Goal: Task Accomplishment & Management: Manage account settings

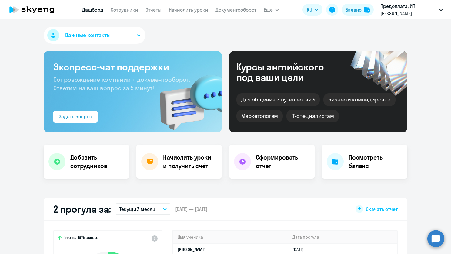
select select "30"
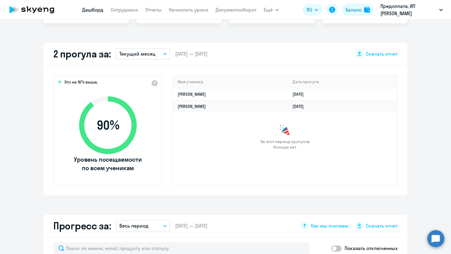
scroll to position [152, 0]
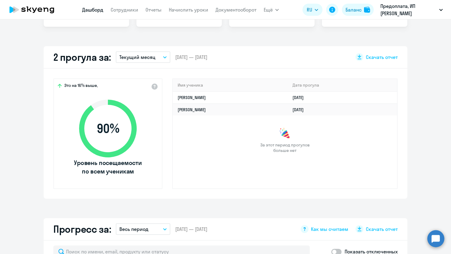
click at [160, 55] on button "Текущий месяц" at bounding box center [143, 57] width 55 height 12
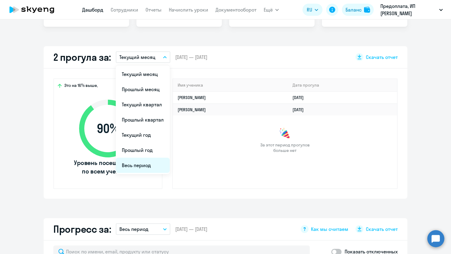
click at [130, 171] on li "Весь период" at bounding box center [143, 164] width 54 height 15
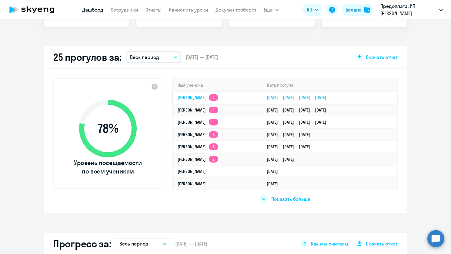
scroll to position [182, 0]
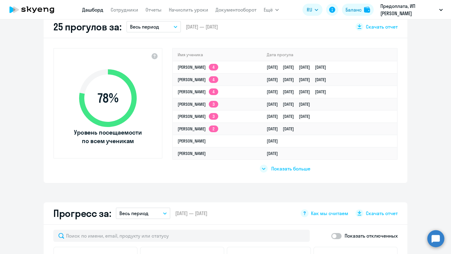
click at [289, 166] on span "Показать больше" at bounding box center [291, 168] width 39 height 7
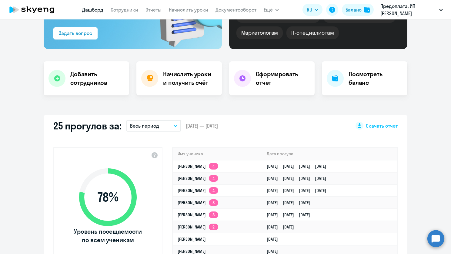
scroll to position [0, 0]
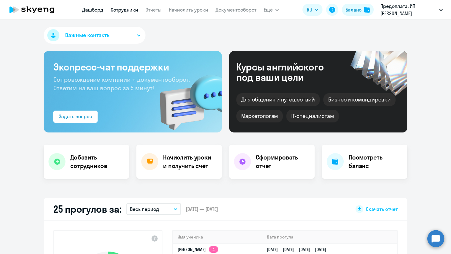
click at [133, 8] on link "Сотрудники" at bounding box center [125, 10] width 28 height 6
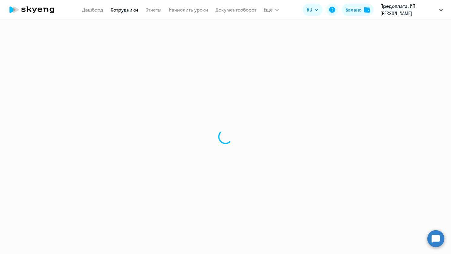
select select "30"
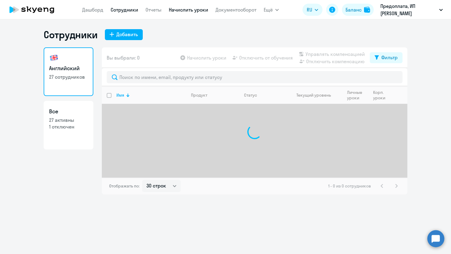
click at [206, 12] on link "Начислить уроки" at bounding box center [188, 10] width 39 height 6
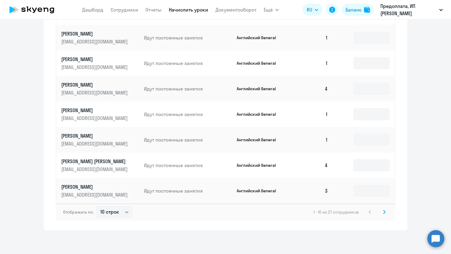
scroll to position [311, 0]
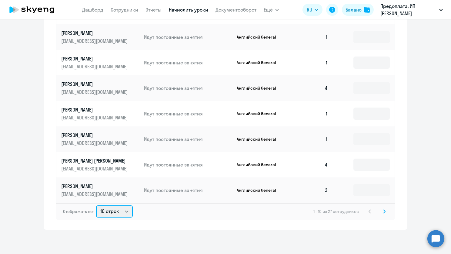
click at [127, 210] on select "10 строк 30 строк 50 строк" at bounding box center [114, 211] width 37 height 12
select select "50"
click at [96, 205] on select "10 строк 30 строк 50 строк" at bounding box center [114, 211] width 37 height 12
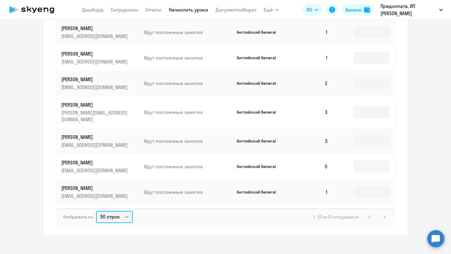
scroll to position [246, 0]
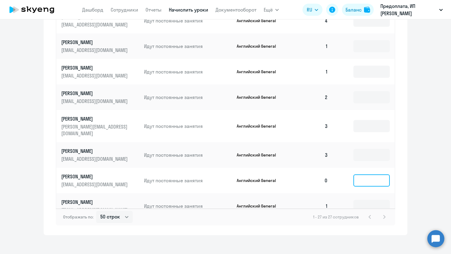
click at [377, 174] on input at bounding box center [372, 180] width 36 height 12
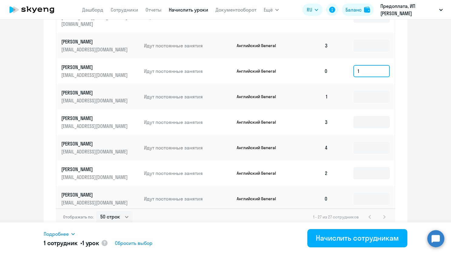
scroll to position [367, 0]
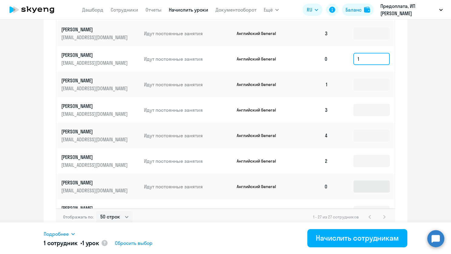
type input "1"
click at [364, 182] on input at bounding box center [372, 186] width 36 height 12
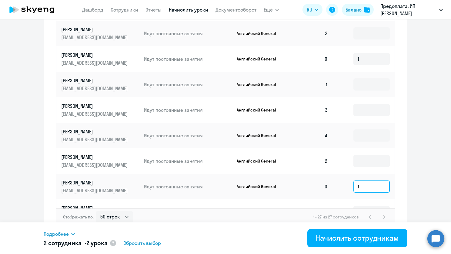
scroll to position [428, 0]
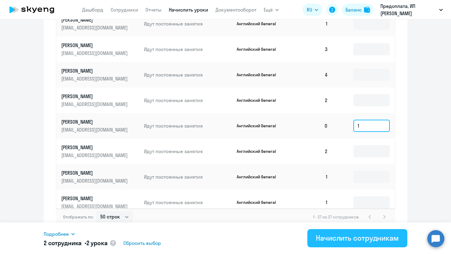
type input "1"
click at [347, 238] on div "Начислить сотрудникам" at bounding box center [357, 238] width 83 height 10
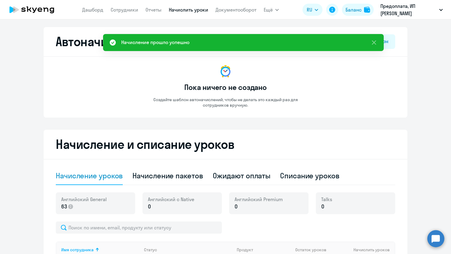
scroll to position [0, 0]
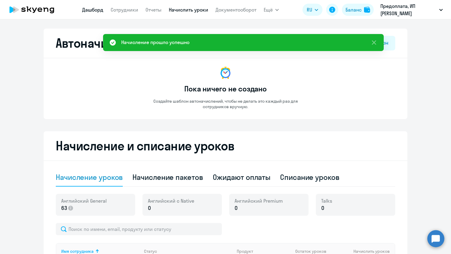
click at [91, 9] on link "Дашборд" at bounding box center [92, 10] width 21 height 6
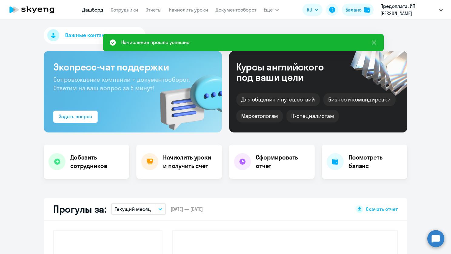
select select "30"
